Goal: Information Seeking & Learning: Learn about a topic

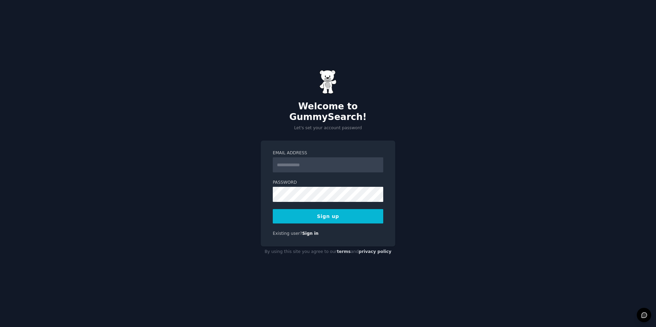
click at [329, 161] on input "Email Address" at bounding box center [328, 165] width 111 height 15
type input "**********"
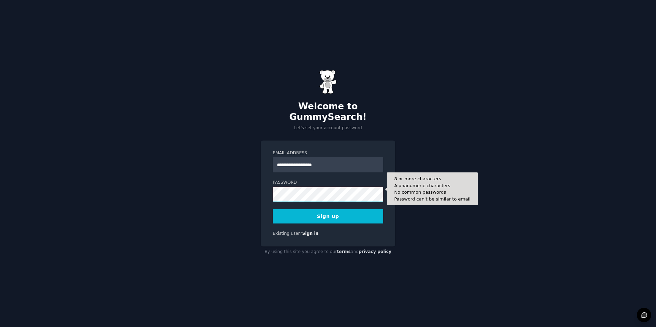
click at [273, 209] on button "Sign up" at bounding box center [328, 216] width 111 height 14
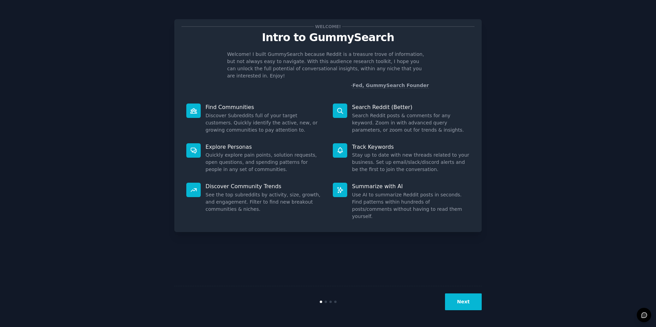
click at [192, 147] on icon at bounding box center [193, 150] width 7 height 7
click at [212, 143] on p "Explore Personas" at bounding box center [265, 146] width 118 height 7
click at [228, 167] on div "Explore Personas Quickly explore pain points, solution requests, open questions…" at bounding box center [255, 159] width 147 height 40
click at [467, 299] on button "Next" at bounding box center [463, 302] width 37 height 17
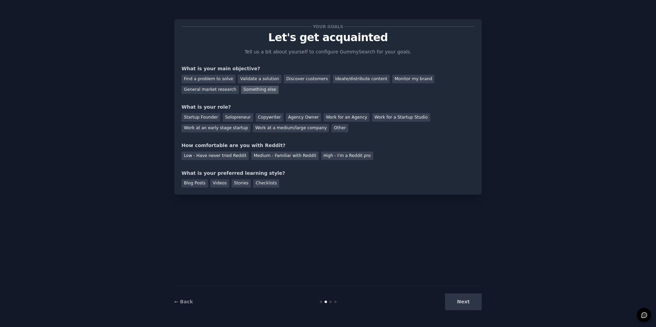
click at [241, 86] on div "Something else" at bounding box center [259, 90] width 37 height 9
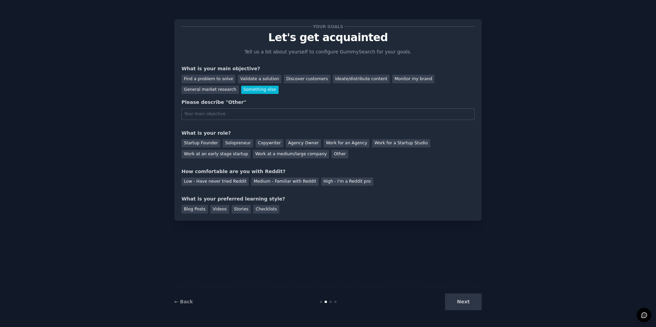
click at [258, 116] on input "text" at bounding box center [328, 114] width 293 height 12
type input "Understand my customers better to provide tailor-made solutions"
click at [332, 157] on div "Other" at bounding box center [340, 154] width 17 height 9
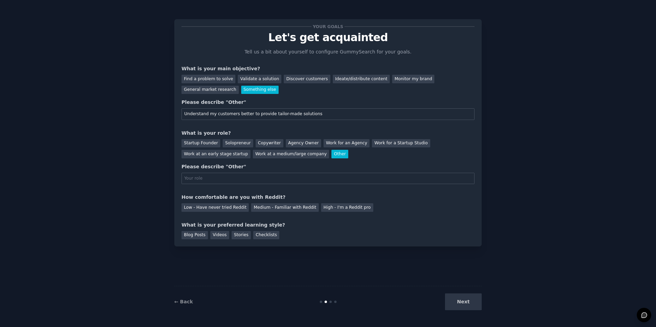
click at [242, 178] on input "text" at bounding box center [328, 179] width 293 height 12
type input "Educational advisor"
click at [228, 209] on div "Low - Have never tried Reddit" at bounding box center [215, 208] width 67 height 9
click at [253, 232] on div "Checklists" at bounding box center [266, 235] width 26 height 9
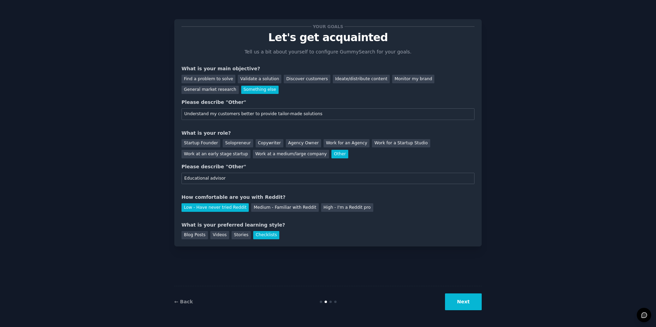
click at [472, 302] on button "Next" at bounding box center [463, 302] width 37 height 17
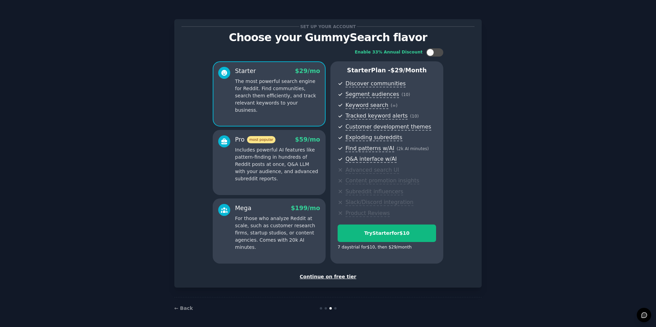
click at [335, 278] on div "Continue on free tier" at bounding box center [328, 277] width 293 height 7
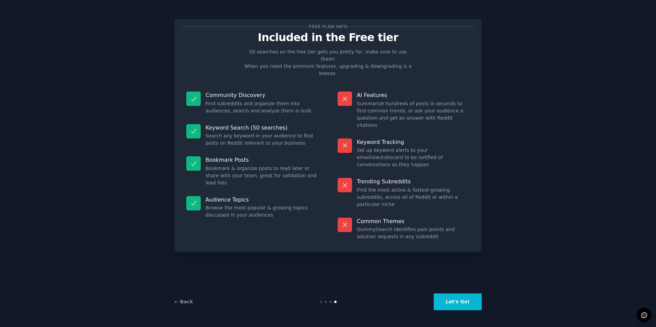
click at [465, 300] on button "Let's Go!" at bounding box center [458, 302] width 48 height 17
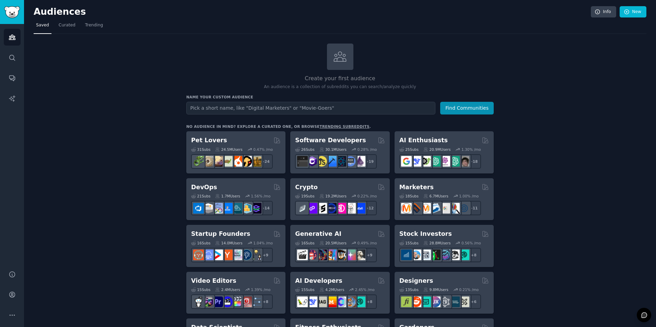
click at [247, 110] on input "text" at bounding box center [310, 108] width 249 height 13
type input "Students"
click at [440, 102] on button "Find Communities" at bounding box center [467, 108] width 54 height 13
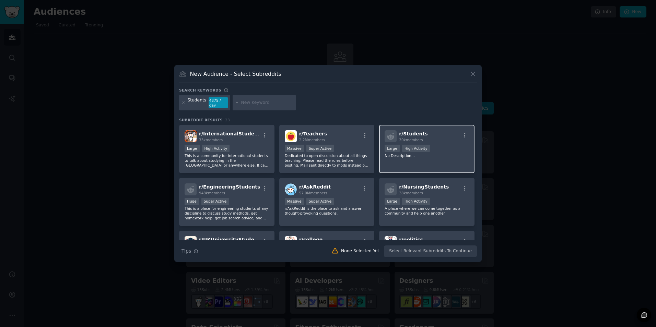
click at [457, 148] on div ">= 80th percentile for submissions / day Large High Activity" at bounding box center [427, 149] width 84 height 9
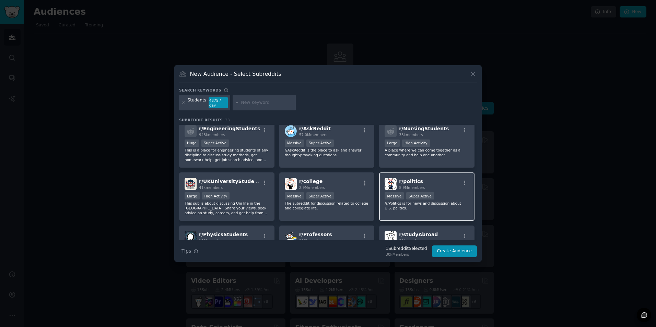
scroll to position [69, 0]
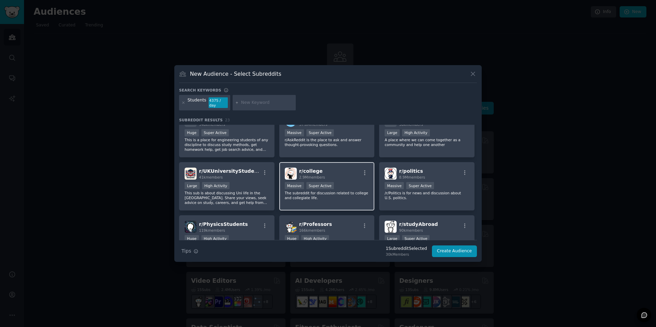
click at [337, 191] on p "The subreddit for discussion related to college and collegiate life." at bounding box center [327, 196] width 84 height 10
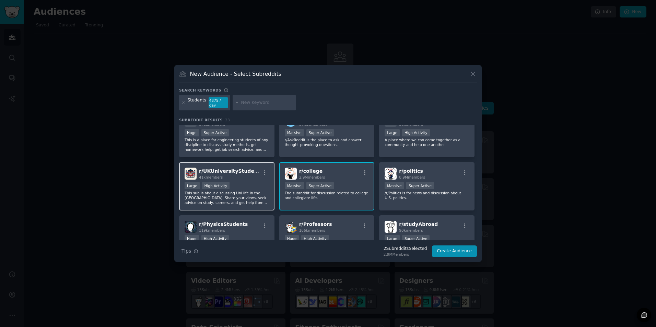
click at [251, 186] on div "Large High Activity" at bounding box center [227, 186] width 84 height 9
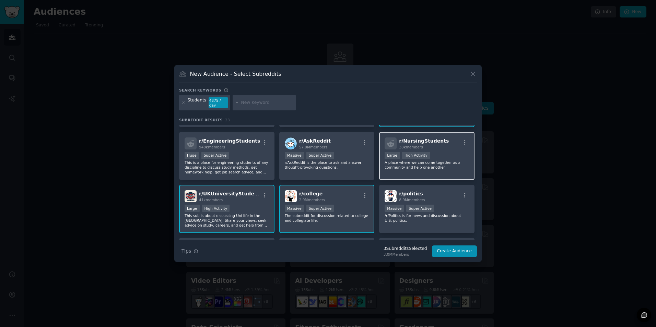
scroll to position [0, 0]
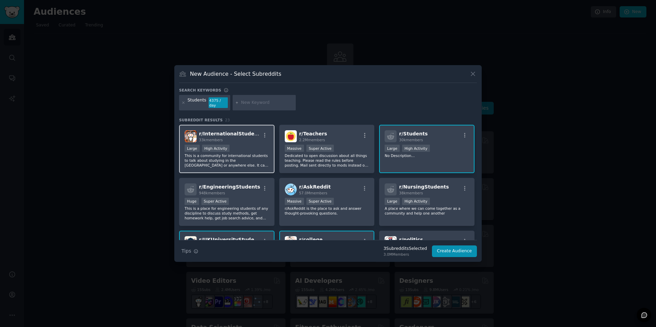
click at [231, 156] on p "This is a community for international students to talk about studying in the [G…" at bounding box center [227, 160] width 84 height 14
click at [242, 198] on div "Huge Super Active" at bounding box center [227, 202] width 84 height 9
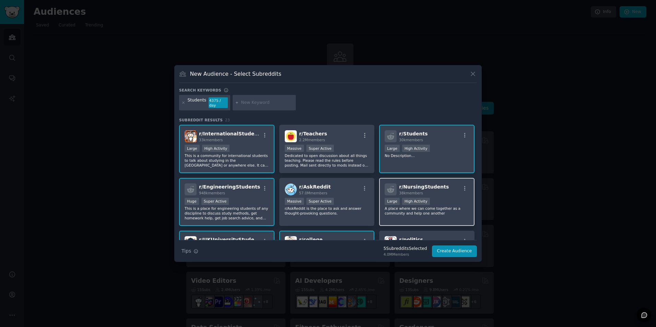
click at [433, 193] on div "38k members" at bounding box center [424, 193] width 50 height 5
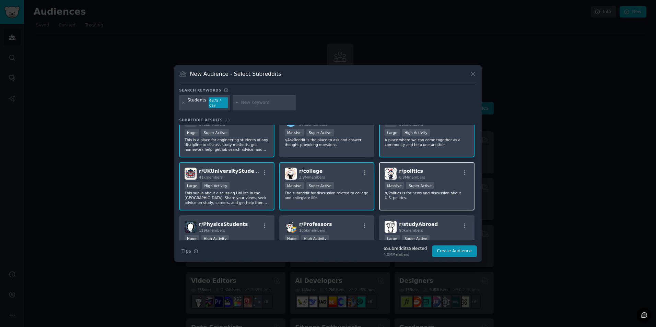
scroll to position [137, 0]
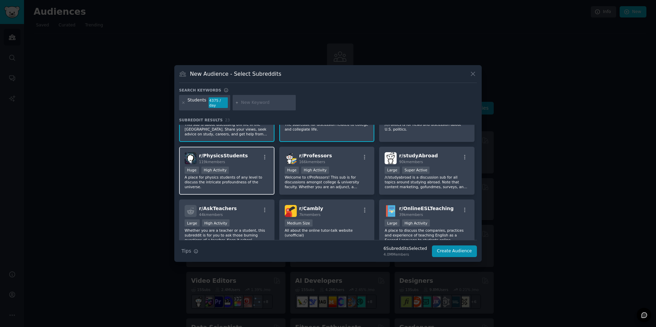
click at [234, 184] on div "r/ PhysicsStudents 119k members Huge High Activity A place for physics students…" at bounding box center [226, 171] width 95 height 48
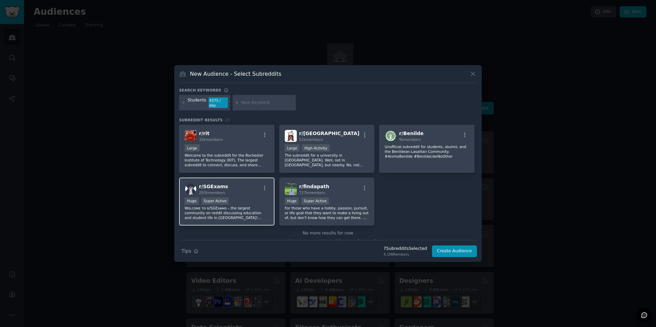
scroll to position [328, 0]
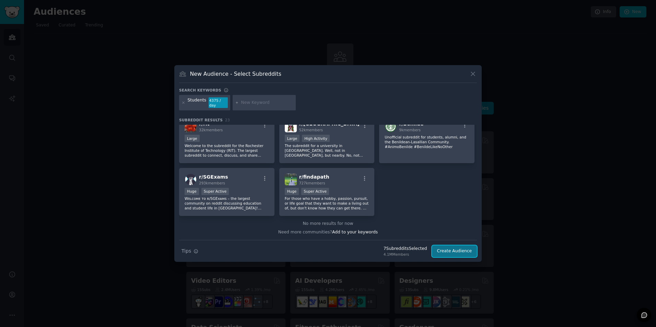
click at [460, 246] on button "Create Audience" at bounding box center [454, 252] width 45 height 12
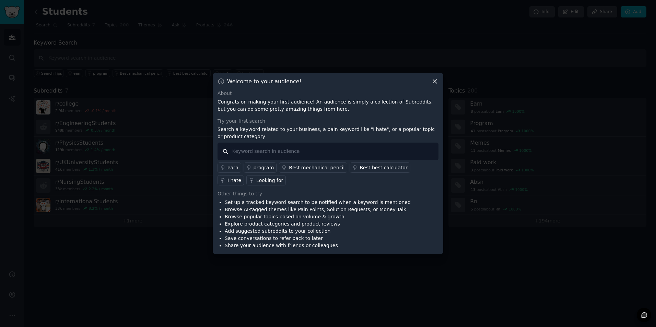
click at [310, 150] on input "text" at bounding box center [328, 152] width 221 height 18
type input "motivation"
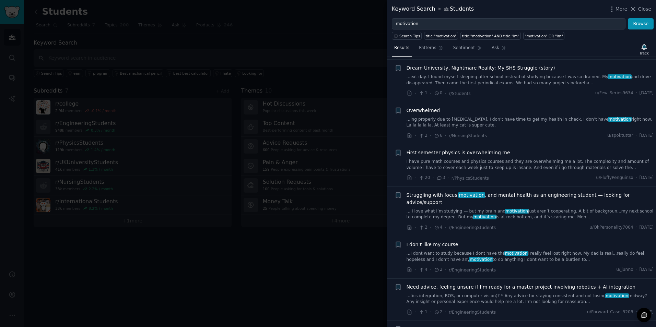
scroll to position [343, 0]
